Goal: Task Accomplishment & Management: Manage account settings

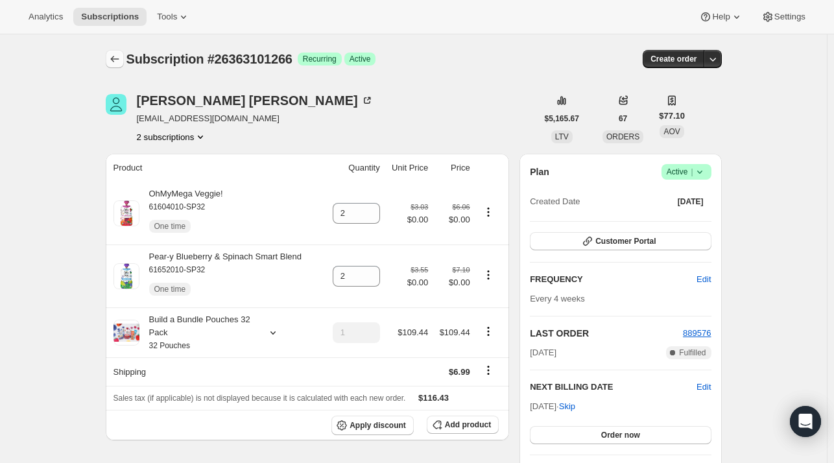
click at [114, 54] on icon "Subscriptions" at bounding box center [114, 59] width 13 height 13
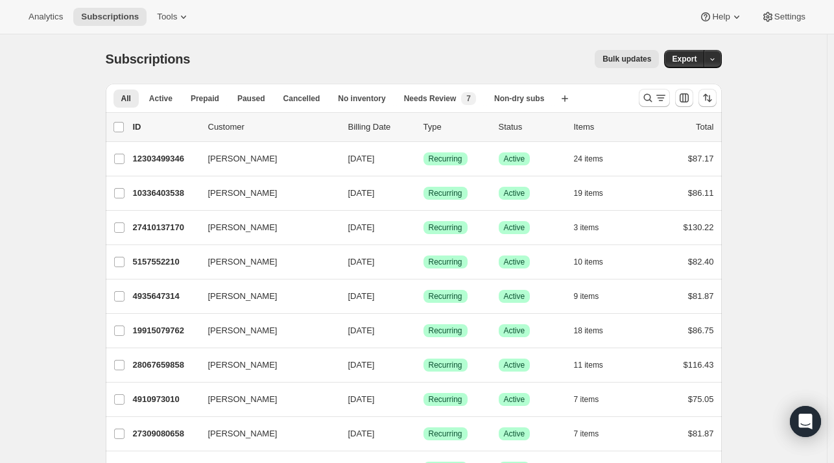
click at [608, 72] on div "Subscriptions. This page is ready Subscriptions Bulk updates More actions Bulk …" at bounding box center [414, 58] width 616 height 49
click at [647, 95] on icon "Search and filter results" at bounding box center [647, 98] width 8 height 8
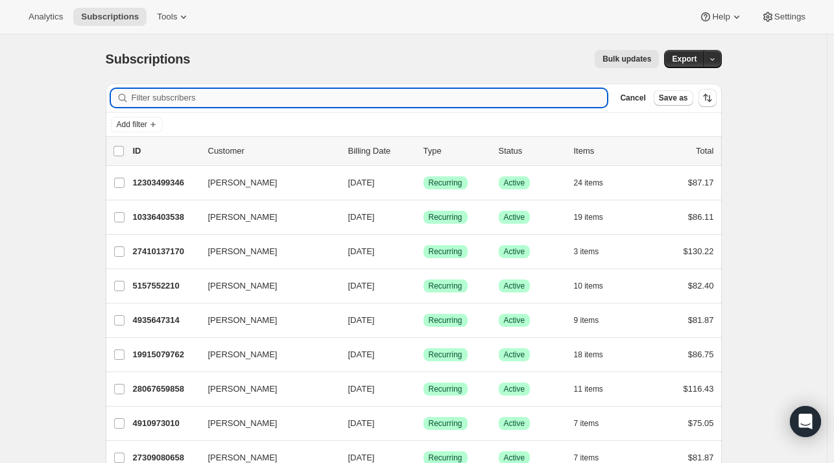
click at [304, 92] on input "Filter subscribers" at bounding box center [370, 98] width 476 height 18
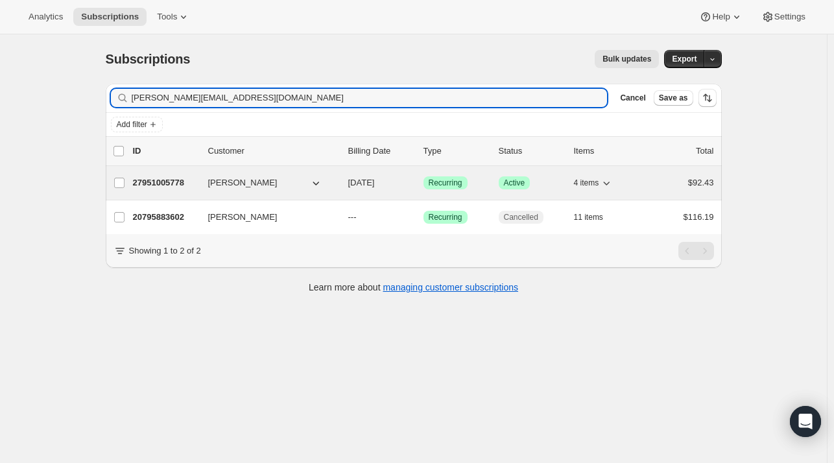
type input "[PERSON_NAME][EMAIL_ADDRESS][DOMAIN_NAME]"
click at [162, 184] on p "27951005778" at bounding box center [165, 182] width 65 height 13
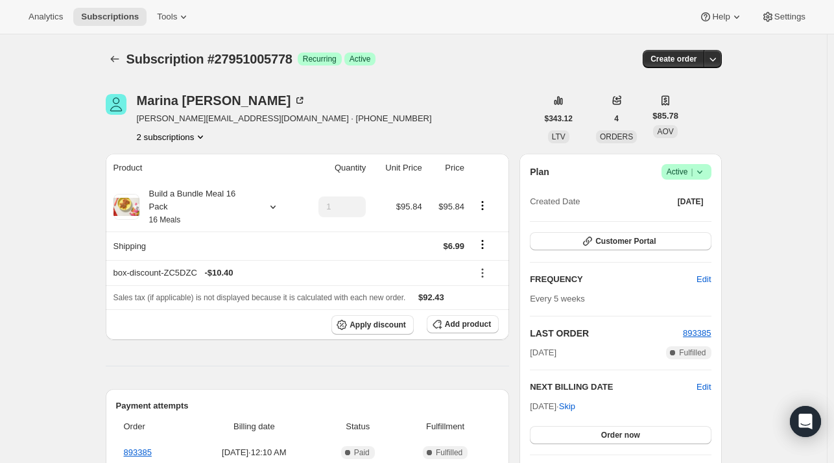
click at [169, 137] on button "2 subscriptions" at bounding box center [172, 136] width 71 height 13
click at [172, 151] on button "20795883602" at bounding box center [175, 160] width 98 height 21
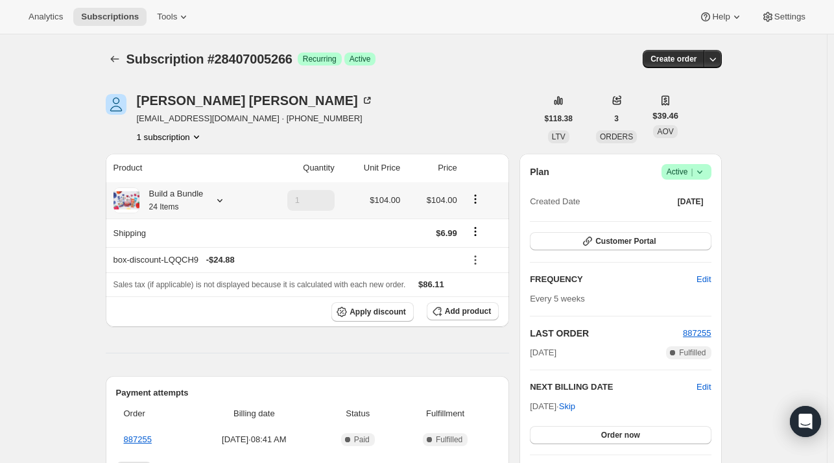
click at [222, 201] on icon at bounding box center [219, 200] width 5 height 3
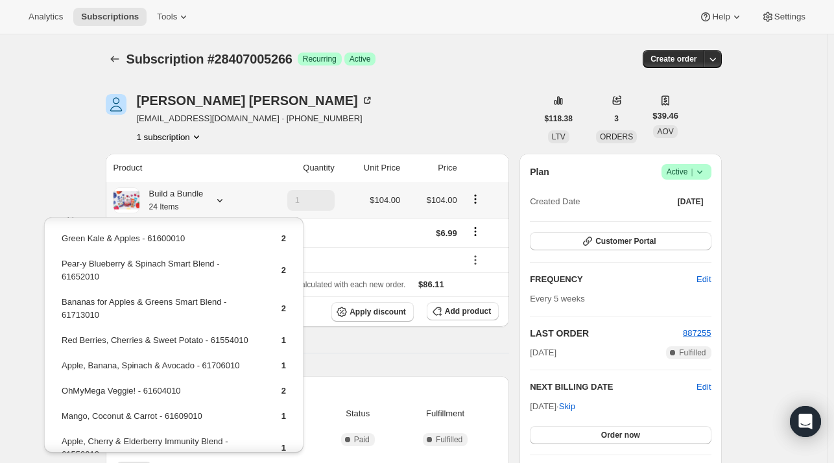
scroll to position [130, 0]
drag, startPoint x: 237, startPoint y: 361, endPoint x: 64, endPoint y: 364, distance: 173.2
click at [64, 364] on td "Apple, Banana, Spinach & Avocado - 61706010" at bounding box center [160, 370] width 198 height 24
click at [54, 353] on div "Mango Pear-adise - 61999010 1 Apple, Banana & Kale with Flax Seed - 61681010 2 …" at bounding box center [173, 338] width 259 height 501
drag, startPoint x: 247, startPoint y: 362, endPoint x: 60, endPoint y: 364, distance: 186.8
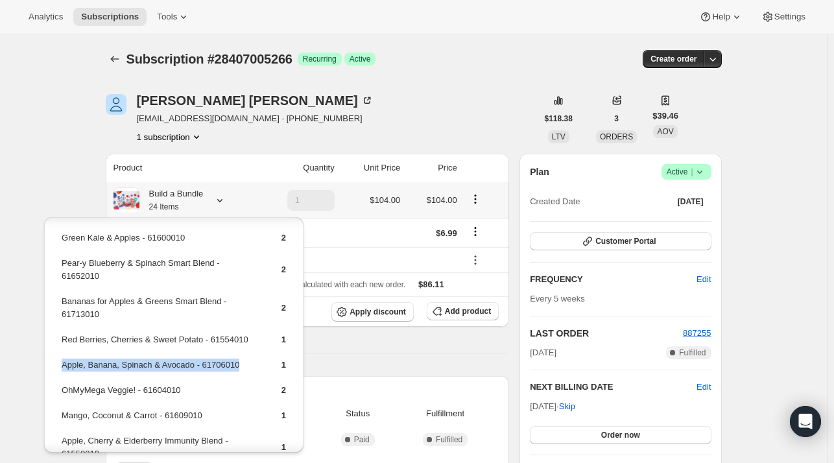
click at [61, 364] on td "Apple, Banana, Spinach & Avocado - 61706010" at bounding box center [160, 370] width 198 height 24
copy td "Apple, Banana, Spinach & Avocado - 61706010"
click at [469, 308] on span "Add product" at bounding box center [468, 311] width 46 height 10
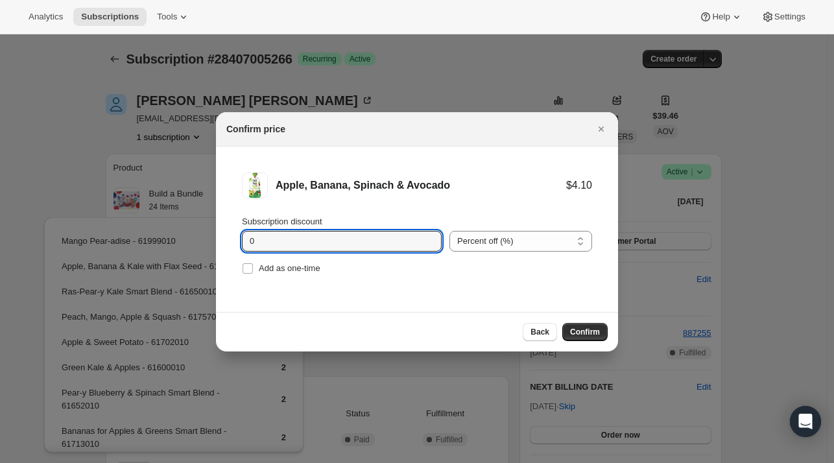
drag, startPoint x: 281, startPoint y: 244, endPoint x: 296, endPoint y: 194, distance: 51.9
click at [291, 226] on div "Subscription discount 0" at bounding box center [342, 233] width 200 height 36
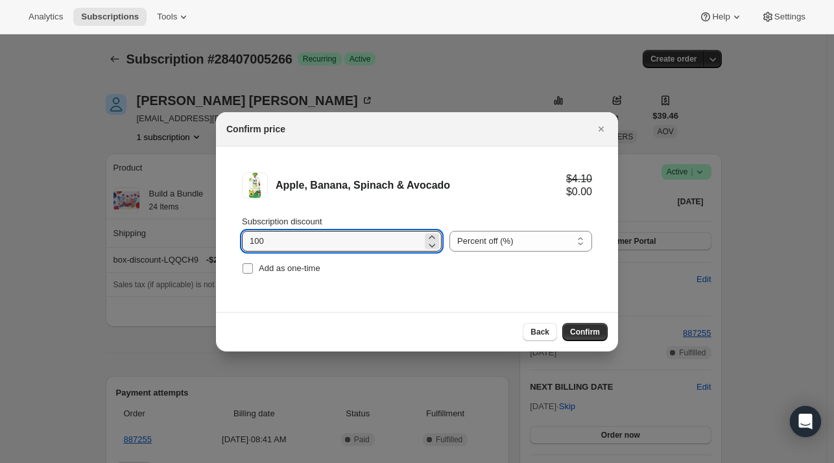
type input "100"
click at [285, 270] on span "Add as one-time" at bounding box center [290, 268] width 62 height 10
click at [253, 270] on input "Add as one-time" at bounding box center [248, 268] width 10 height 10
checkbox input "true"
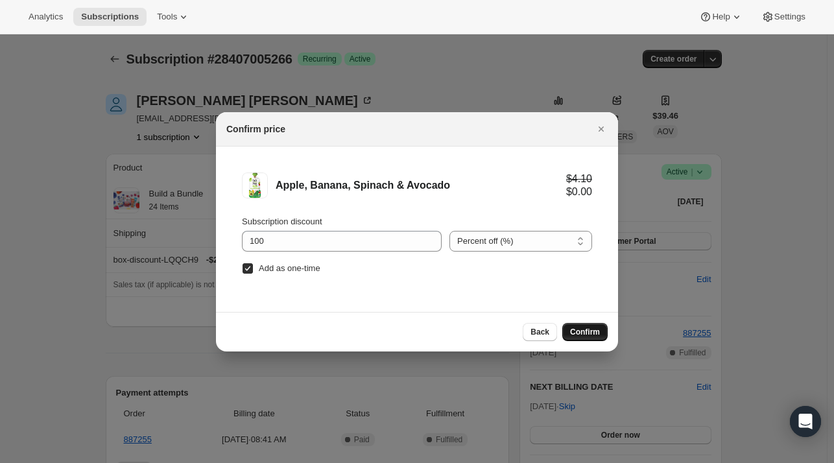
click at [578, 327] on span "Confirm" at bounding box center [585, 332] width 30 height 10
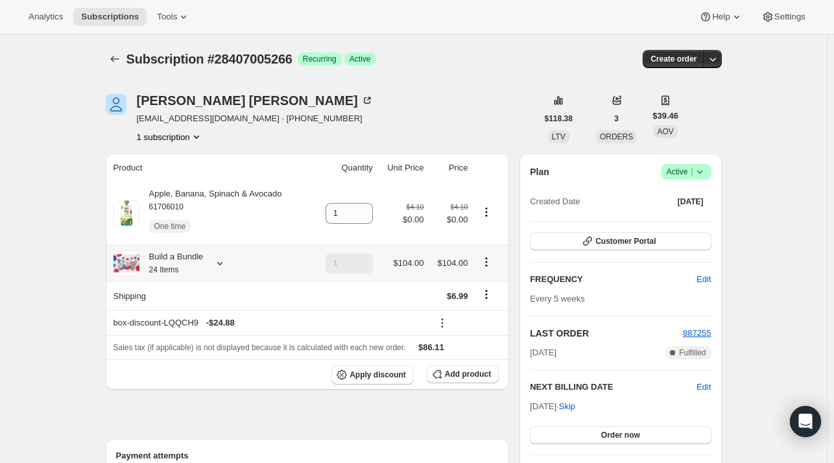
click at [225, 270] on icon at bounding box center [219, 263] width 13 height 13
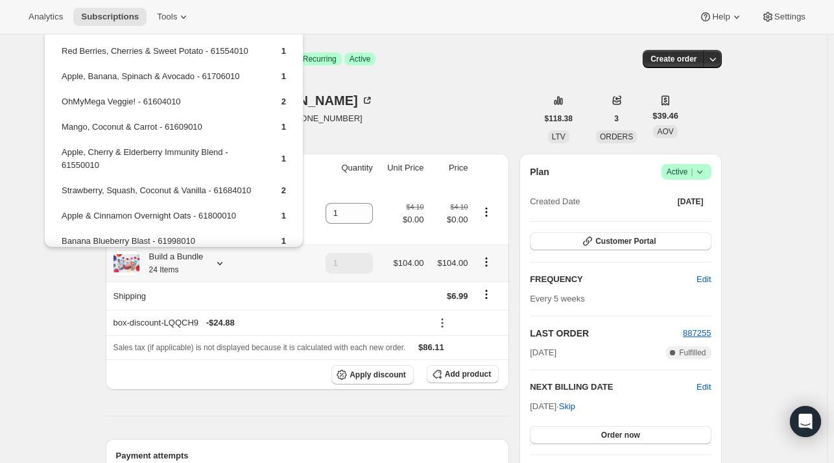
scroll to position [259, 0]
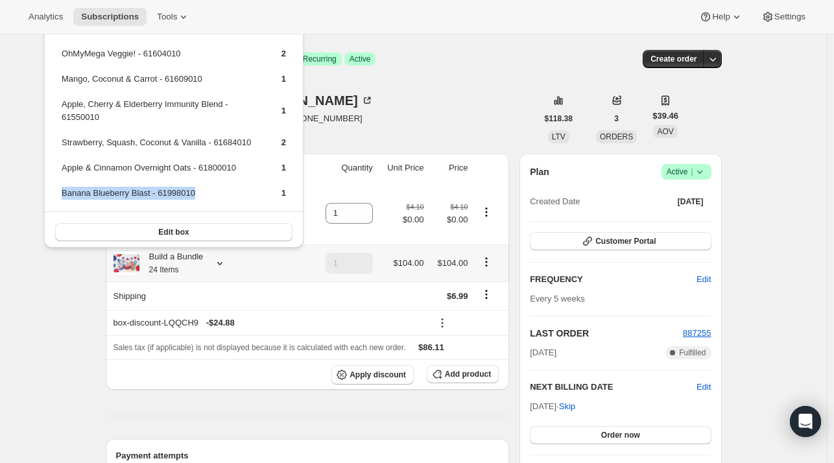
drag, startPoint x: 204, startPoint y: 182, endPoint x: 61, endPoint y: 191, distance: 143.6
click at [61, 191] on td "Banana Blueberry Blast - 61998010" at bounding box center [160, 198] width 198 height 24
copy td "Banana Blueberry Blast - 61998010"
click at [451, 377] on span "Add product" at bounding box center [468, 374] width 46 height 10
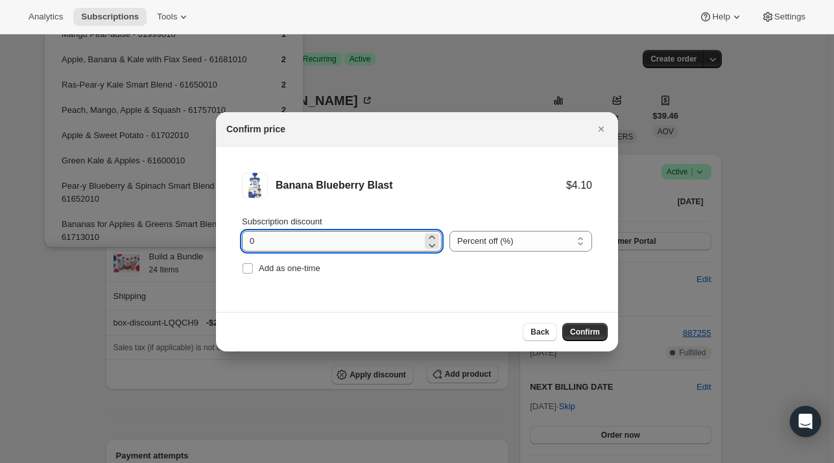
click at [261, 237] on input "0" at bounding box center [332, 241] width 180 height 21
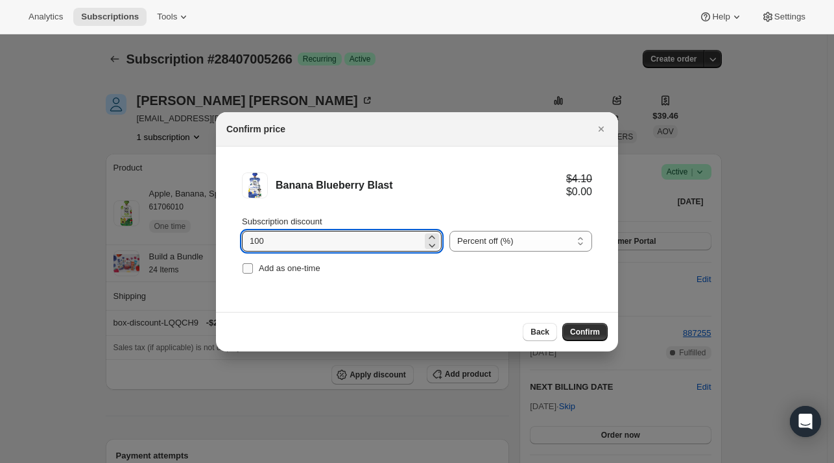
type input "100"
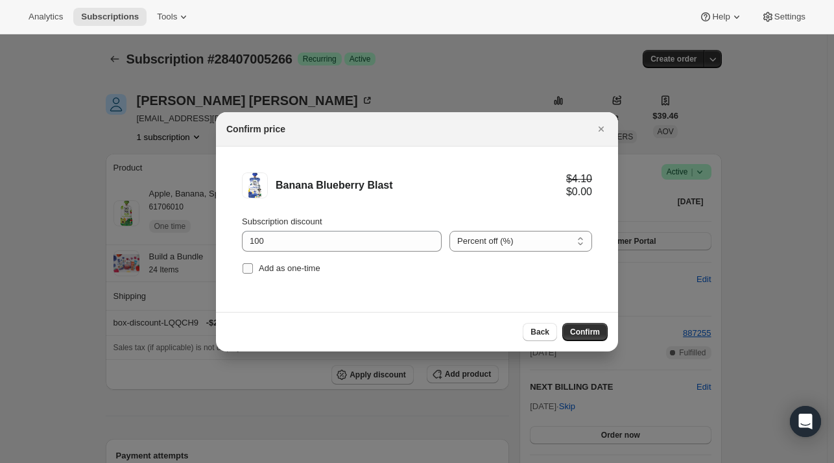
click at [279, 270] on span "Add as one-time" at bounding box center [290, 268] width 62 height 10
click at [253, 270] on input "Add as one-time" at bounding box center [248, 268] width 10 height 10
checkbox input "true"
click at [584, 337] on button "Confirm" at bounding box center [584, 332] width 45 height 18
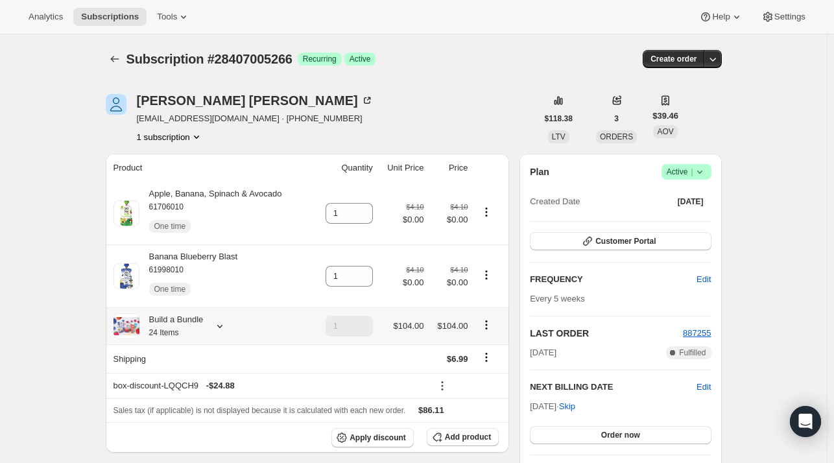
click at [217, 326] on icon at bounding box center [219, 326] width 13 height 13
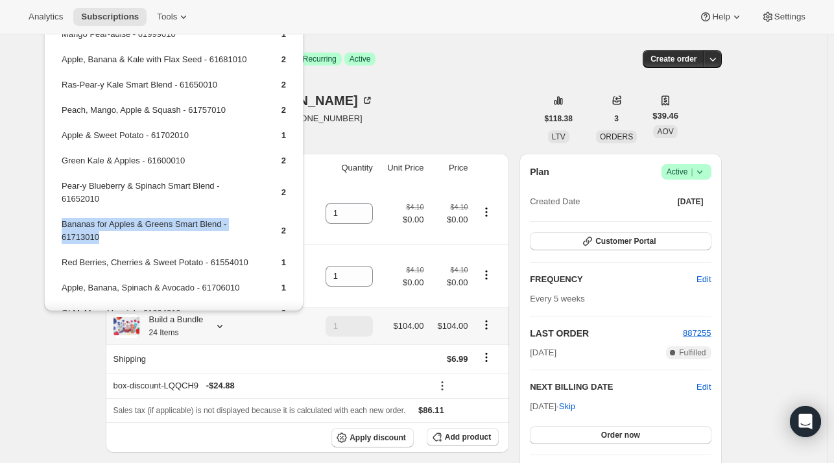
click at [61, 224] on td "Bananas for Apples & Greens Smart Blend - 61713010" at bounding box center [160, 235] width 198 height 37
copy td "Bananas for Apples & Greens Smart Blend - 61713010"
click at [443, 431] on button "Add product" at bounding box center [463, 437] width 72 height 18
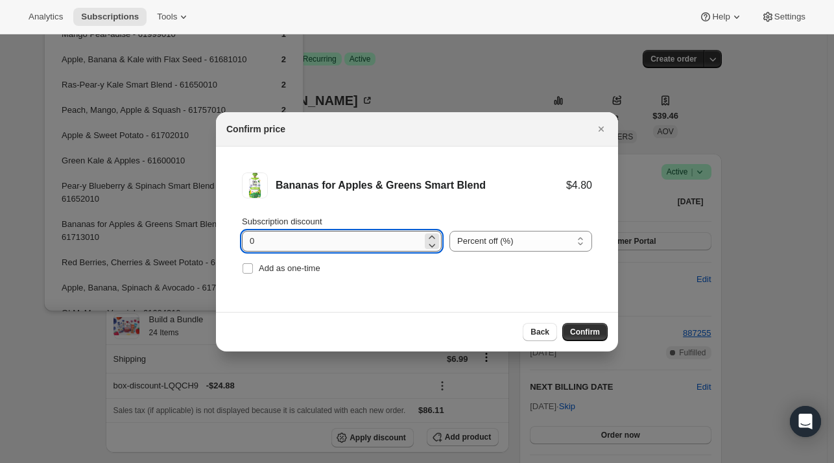
click at [274, 234] on input "0" at bounding box center [332, 241] width 180 height 21
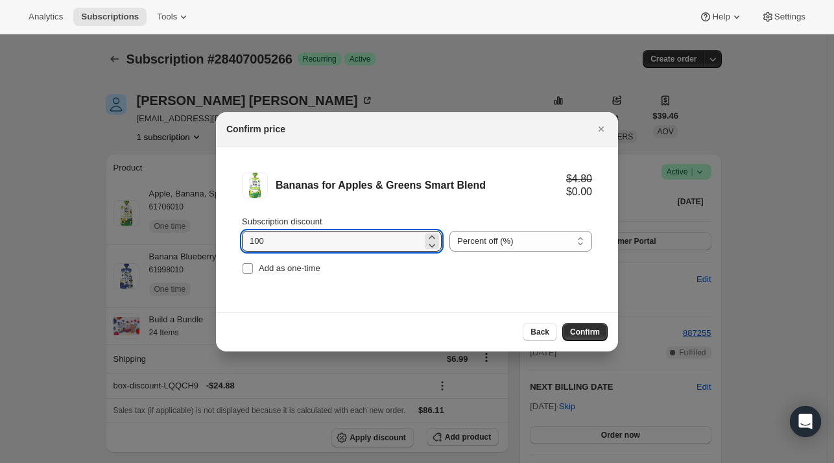
type input "100"
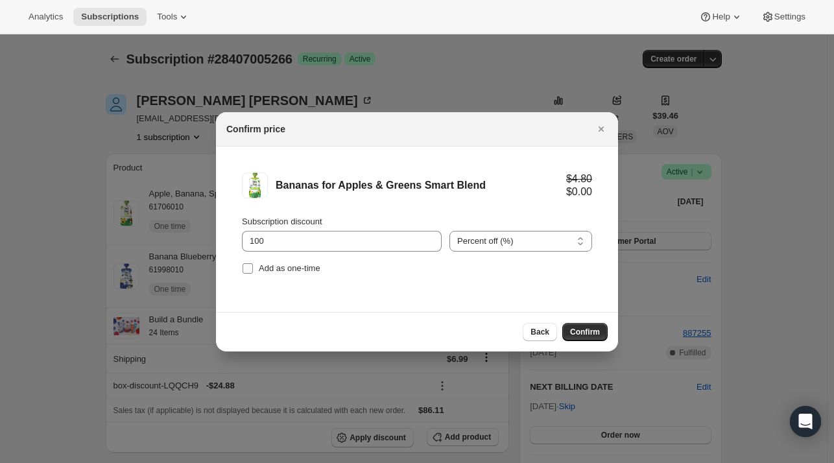
click at [267, 268] on span "Add as one-time" at bounding box center [290, 268] width 62 height 10
click at [253, 268] on input "Add as one-time" at bounding box center [248, 268] width 10 height 10
checkbox input "true"
click at [582, 327] on span "Confirm" at bounding box center [585, 332] width 30 height 10
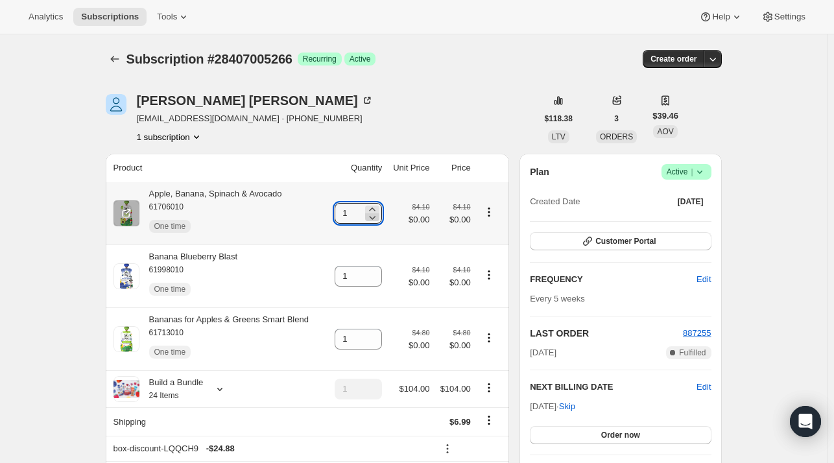
click at [370, 212] on div at bounding box center [372, 214] width 14 height 16
click at [375, 209] on icon at bounding box center [373, 209] width 6 height 3
type input "2"
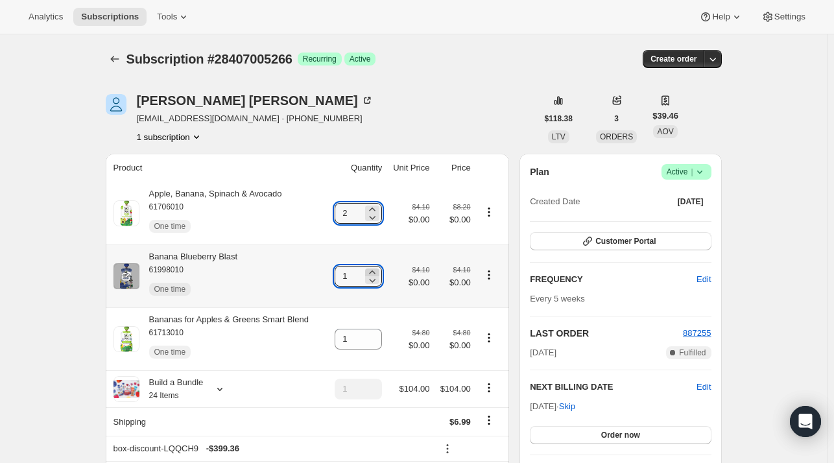
click at [374, 273] on icon at bounding box center [373, 271] width 6 height 3
type input "2"
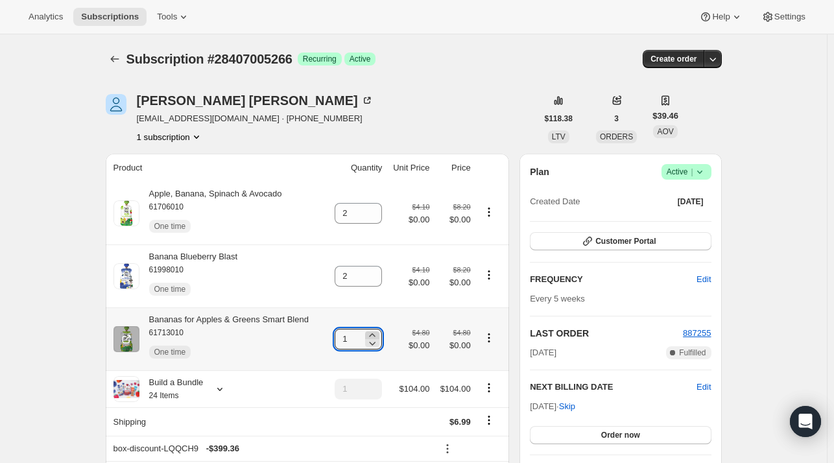
click at [377, 335] on icon at bounding box center [372, 335] width 13 height 13
type input "2"
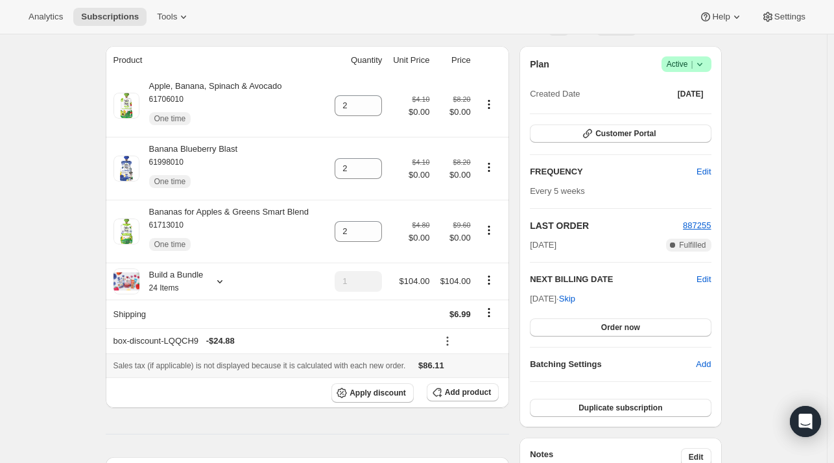
scroll to position [130, 0]
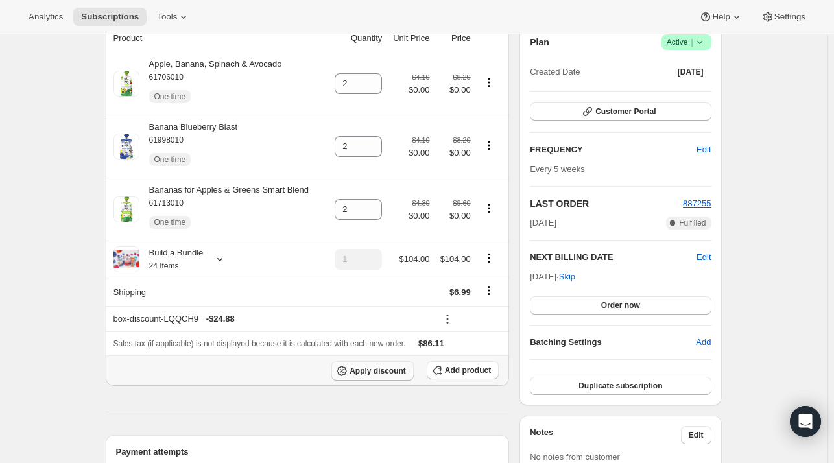
click at [389, 370] on span "Apply discount" at bounding box center [378, 371] width 56 height 10
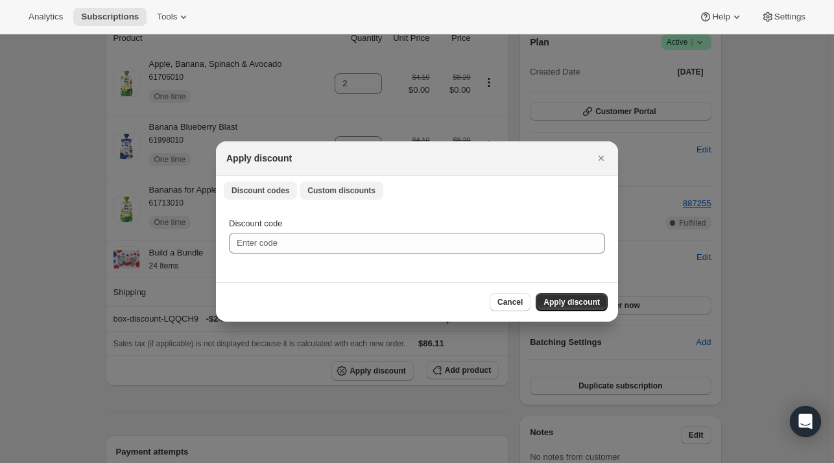
click at [336, 186] on span "Custom discounts" at bounding box center [341, 190] width 68 height 10
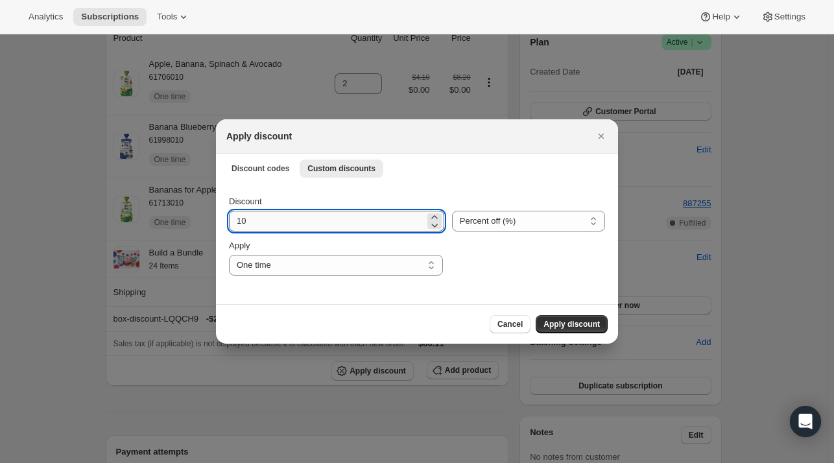
click at [305, 228] on input "10" at bounding box center [327, 221] width 196 height 21
type input "10"
click at [560, 324] on span "Apply discount" at bounding box center [571, 324] width 56 height 10
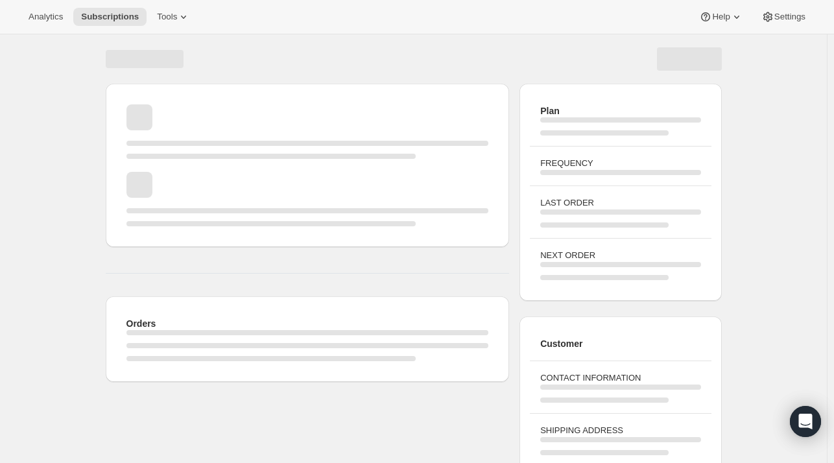
scroll to position [122, 0]
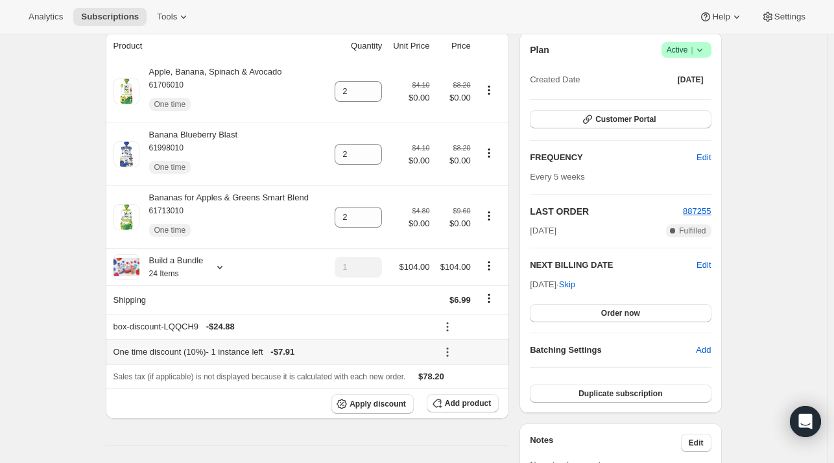
click at [451, 353] on icon at bounding box center [447, 352] width 13 height 13
click at [465, 375] on span "Edit" at bounding box center [465, 378] width 14 height 10
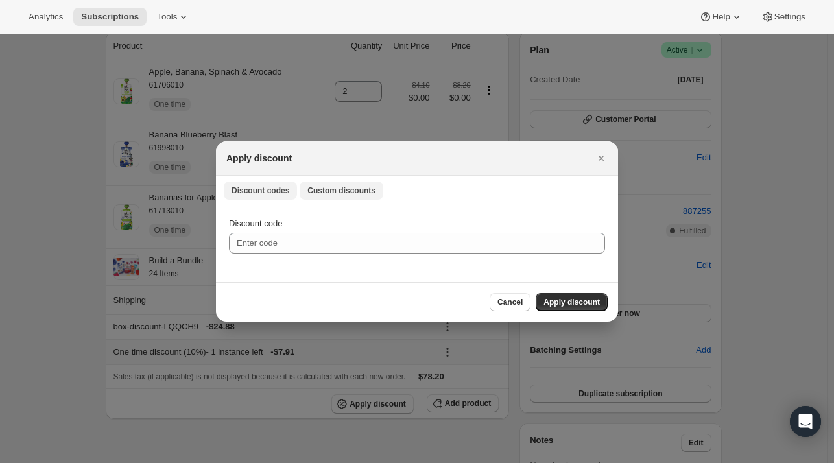
click at [350, 196] on button "Custom discounts" at bounding box center [342, 191] width 84 height 18
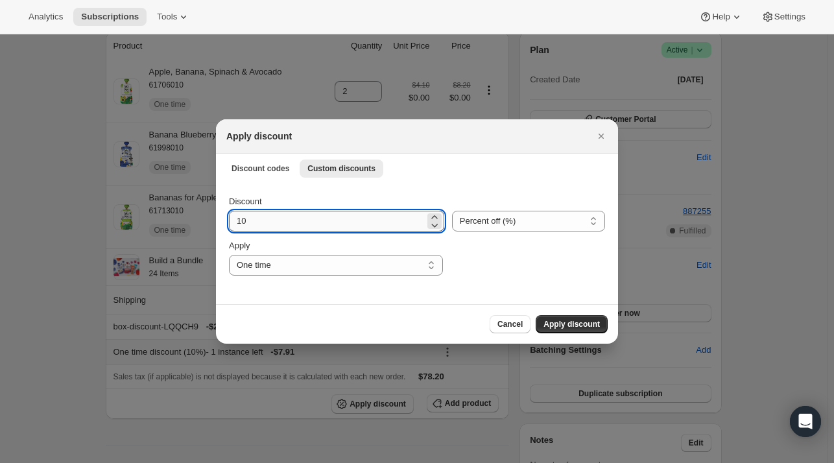
click at [278, 214] on input "10" at bounding box center [327, 221] width 196 height 21
type input "15"
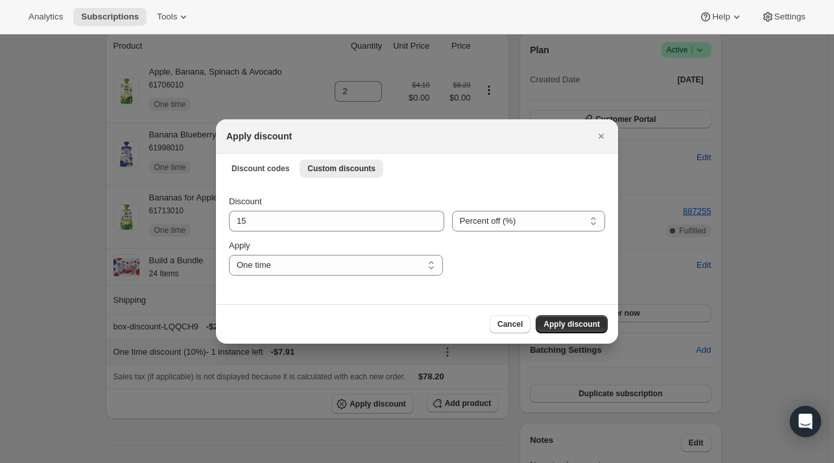
click at [581, 324] on span "Apply discount" at bounding box center [571, 324] width 56 height 10
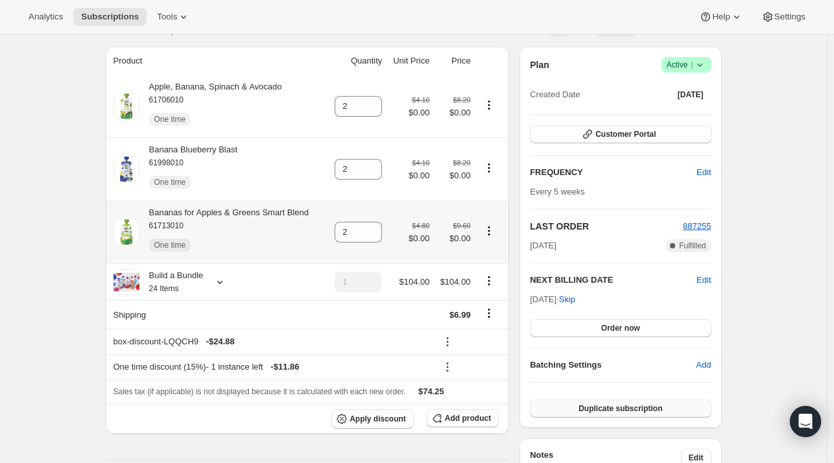
scroll to position [130, 0]
